Goal: Information Seeking & Learning: Learn about a topic

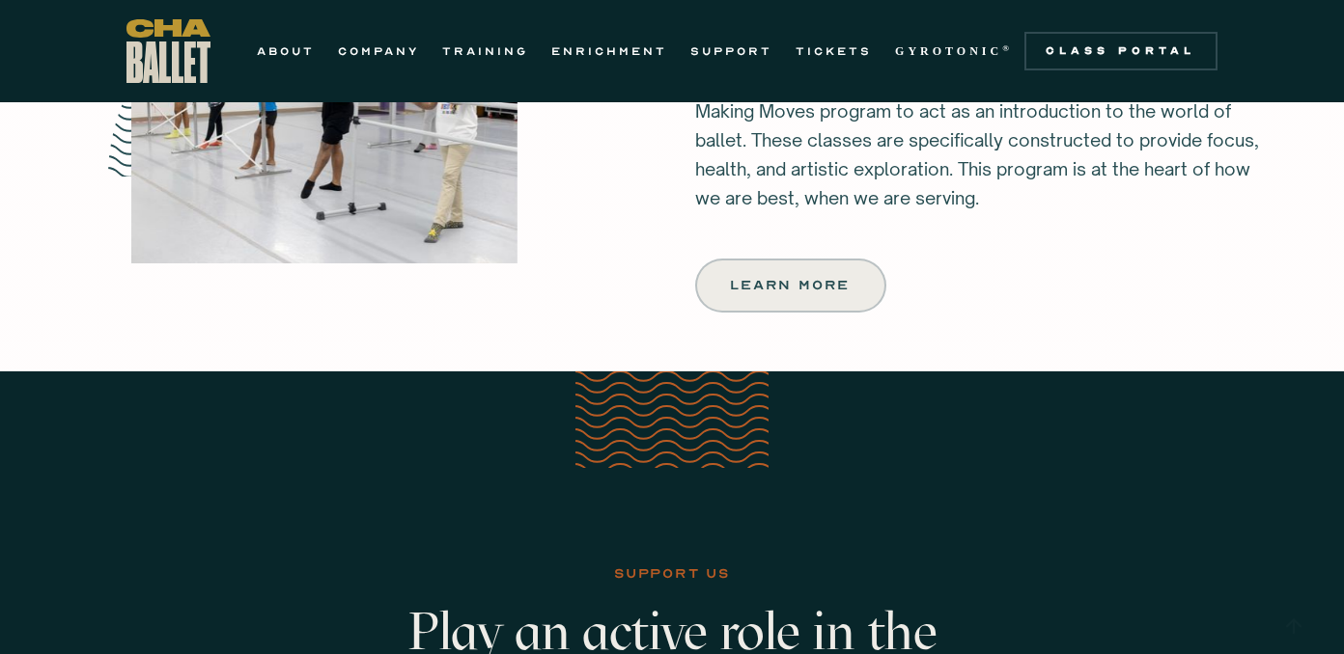
scroll to position [2405, 0]
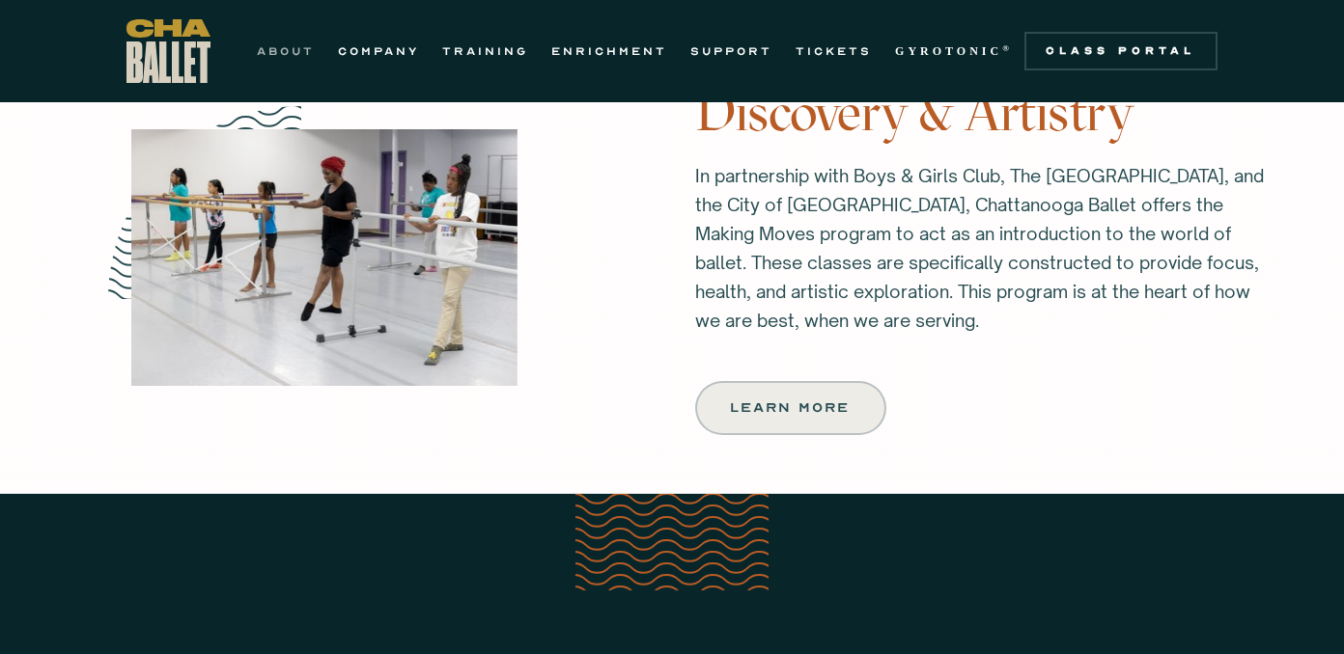
click at [291, 46] on link "ABOUT" at bounding box center [286, 51] width 58 height 23
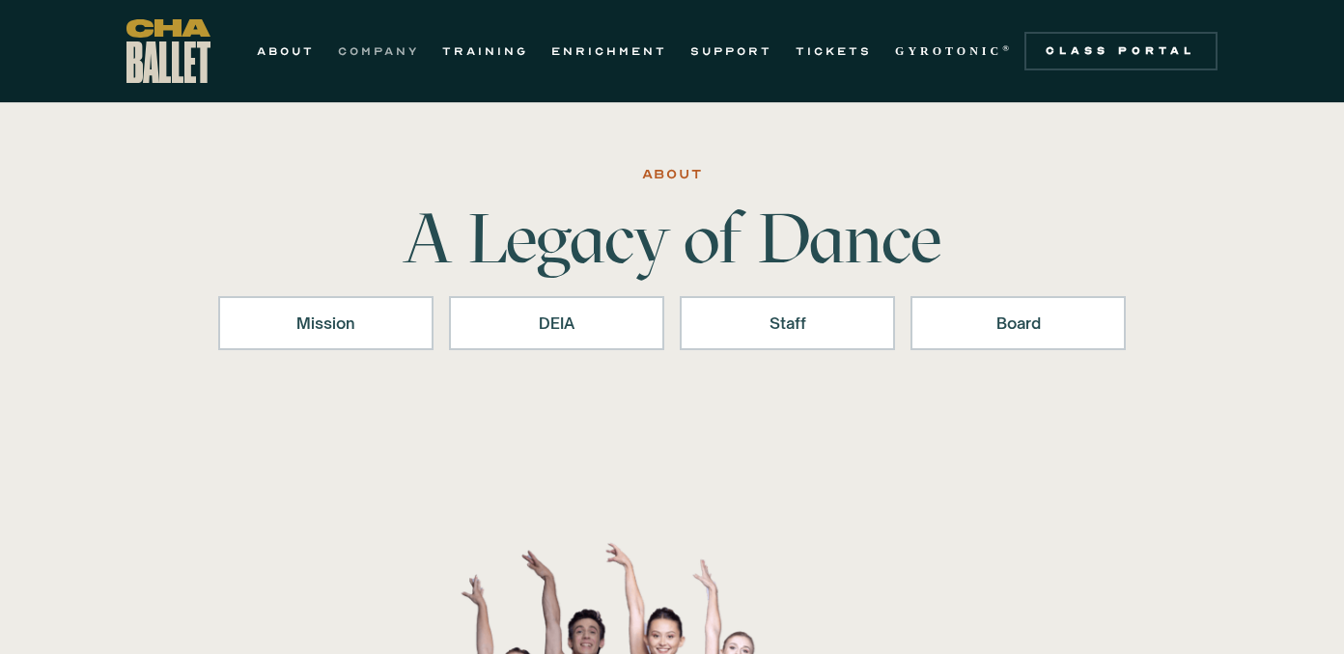
click at [362, 48] on link "COMPANY" at bounding box center [378, 51] width 81 height 23
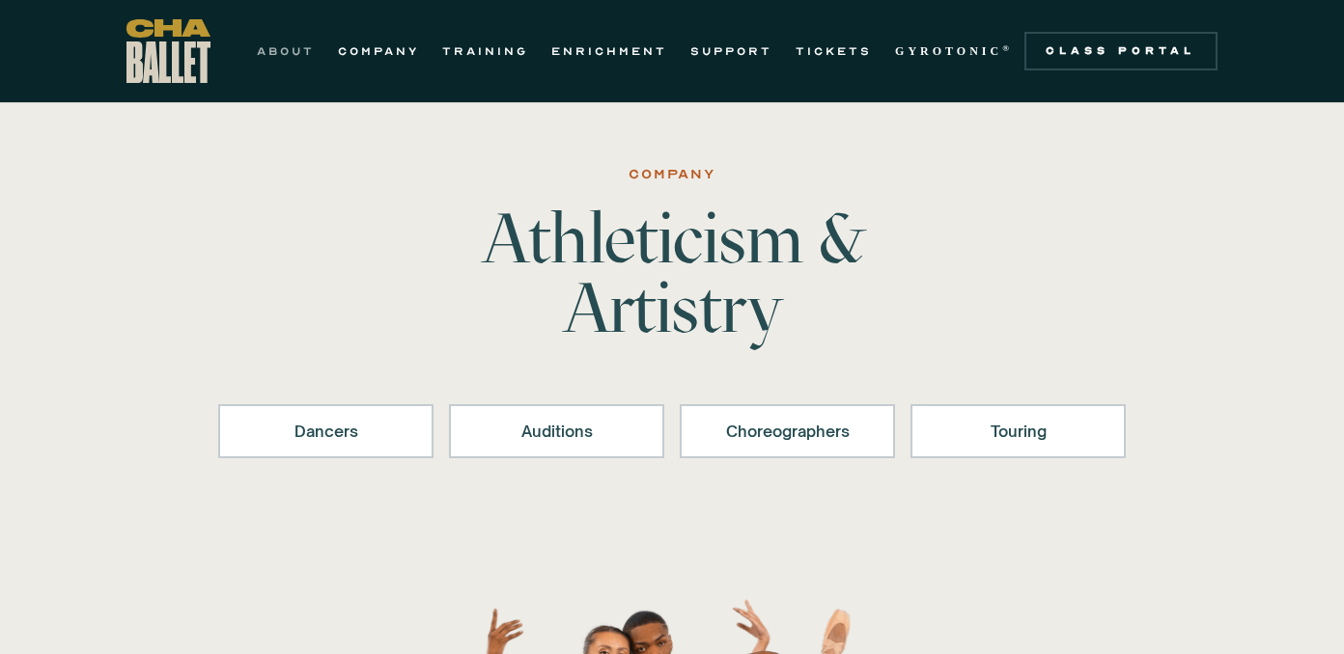
click at [293, 45] on link "ABOUT" at bounding box center [286, 51] width 58 height 23
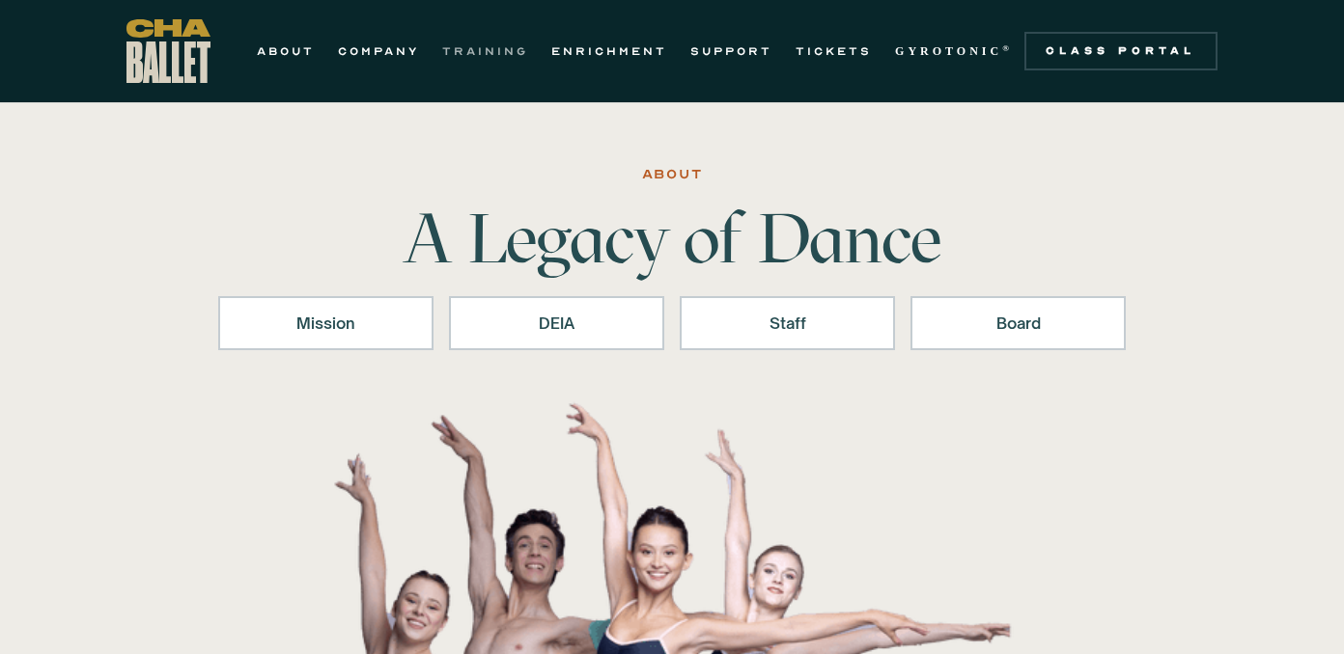
click at [496, 47] on link "TRAINING" at bounding box center [485, 51] width 86 height 23
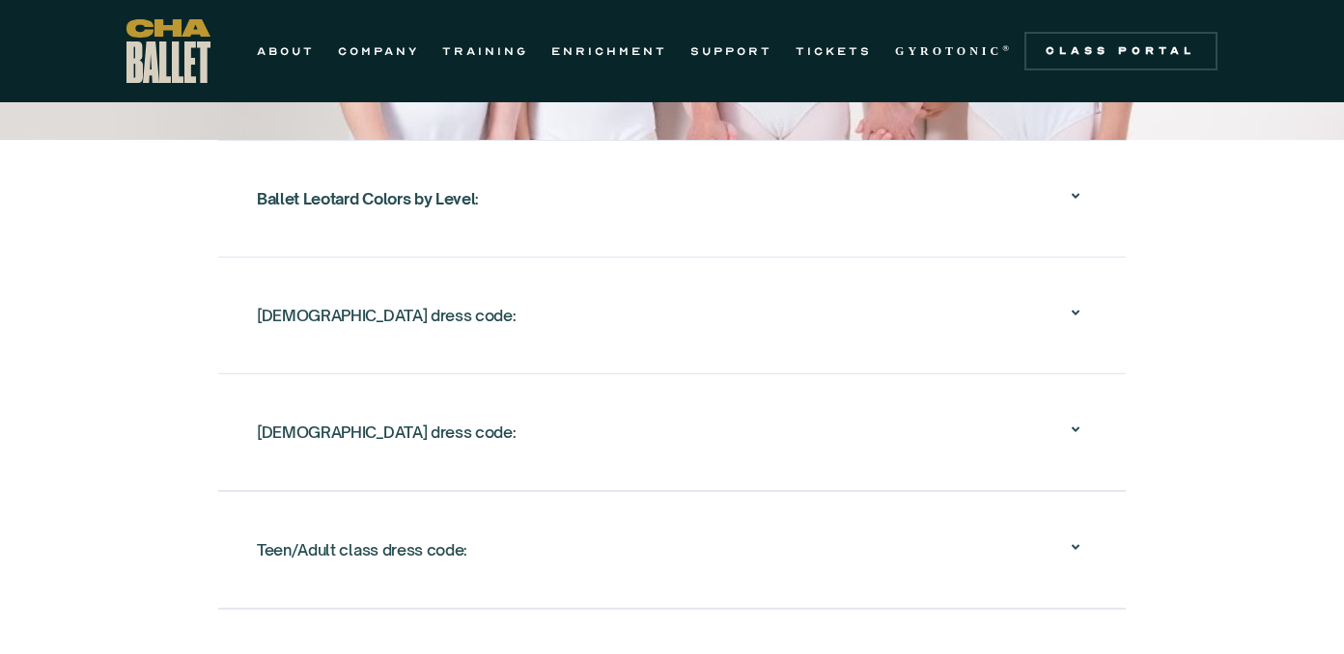
scroll to position [3281, 0]
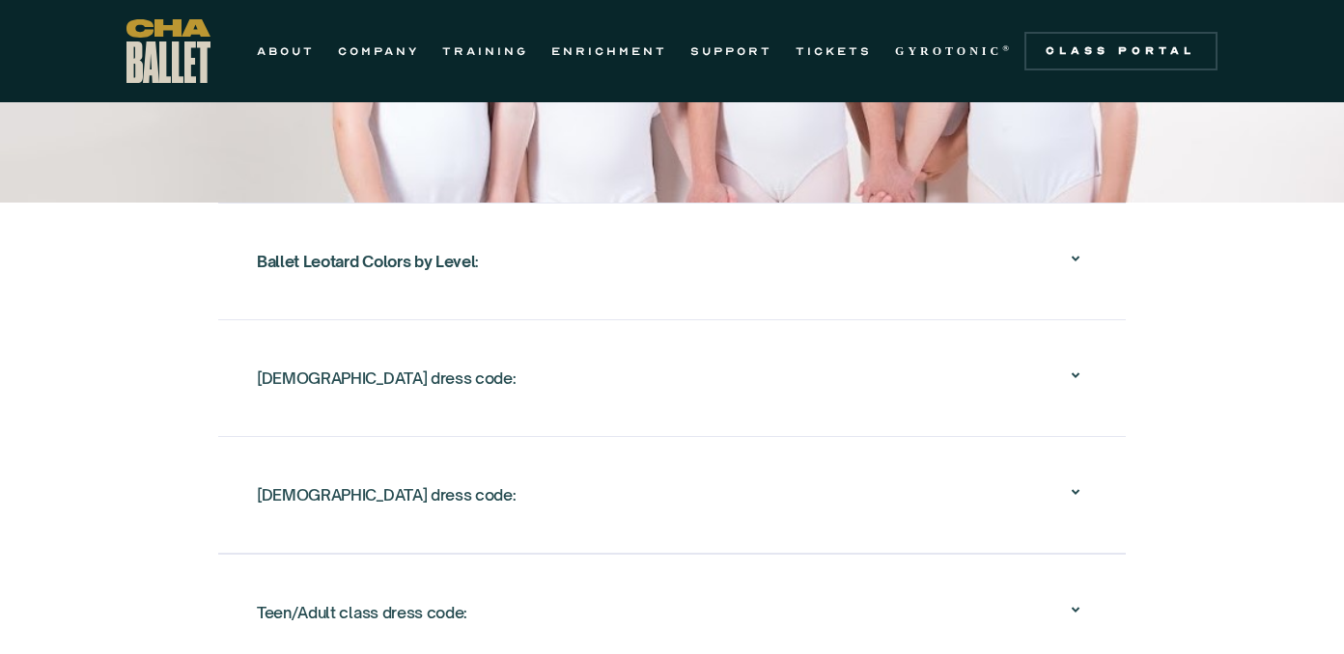
click at [591, 375] on div "[DEMOGRAPHIC_DATA] dress code:" at bounding box center [672, 378] width 830 height 62
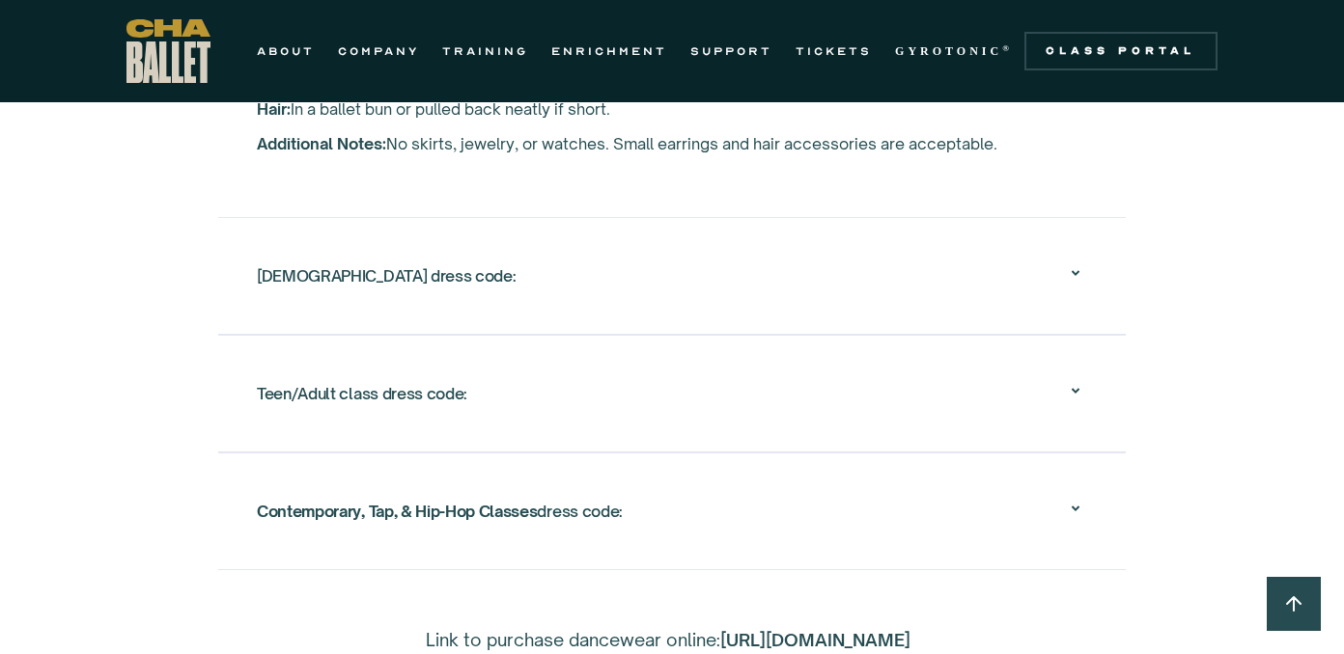
scroll to position [3704, 0]
click at [496, 407] on div "Teen/Adult class dress code:" at bounding box center [672, 393] width 830 height 62
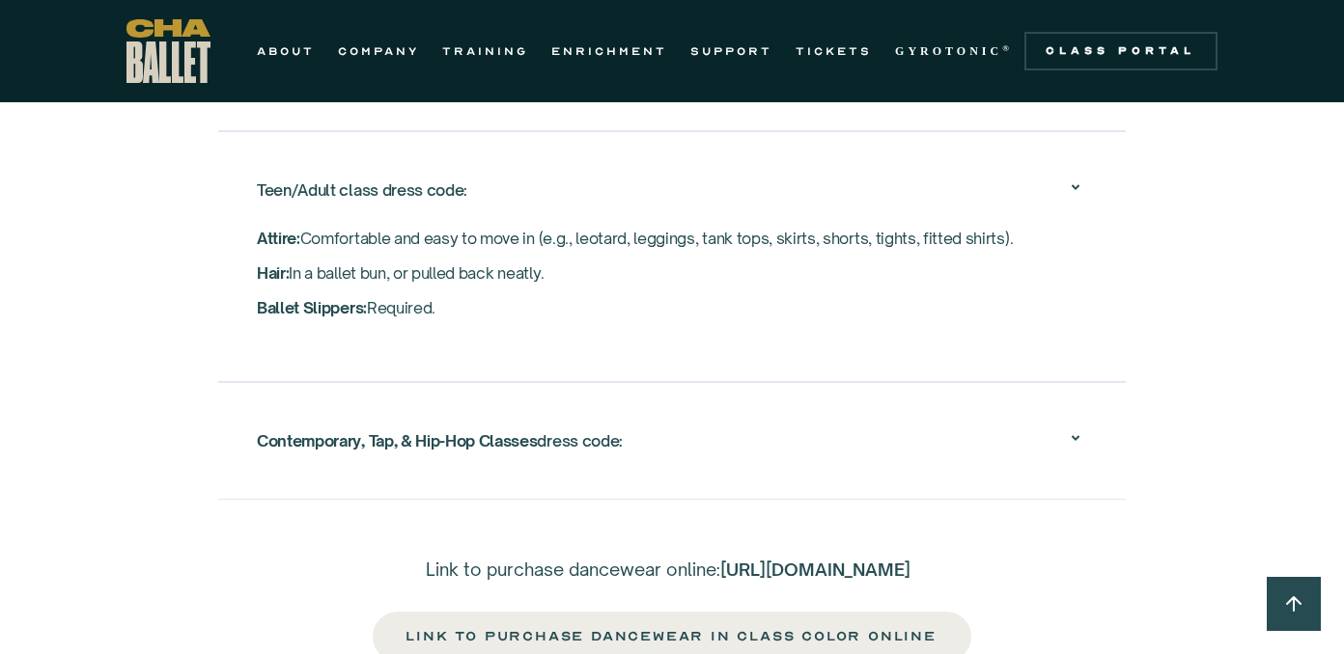
click at [498, 430] on div "Contemporary, Tap, & Hip-Hop Classes dress code:" at bounding box center [440, 441] width 366 height 35
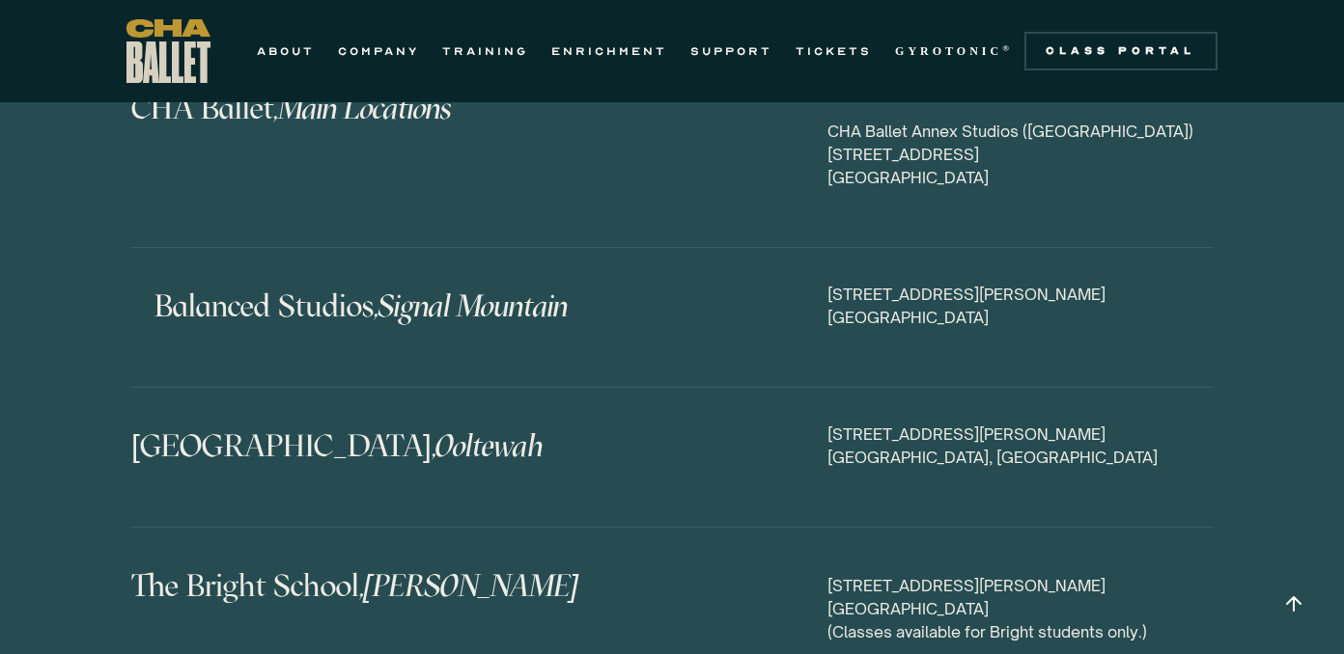
scroll to position [10502, 0]
